Goal: Manage account settings

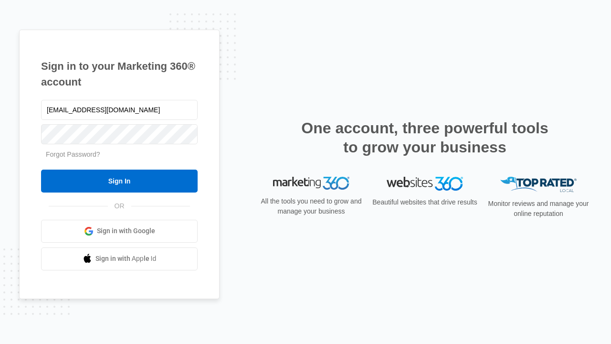
type input "[EMAIL_ADDRESS][DOMAIN_NAME]"
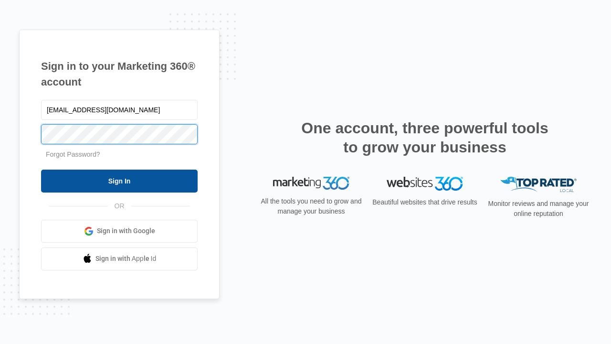
click at [119, 181] on input "Sign In" at bounding box center [119, 181] width 157 height 23
